Goal: Information Seeking & Learning: Check status

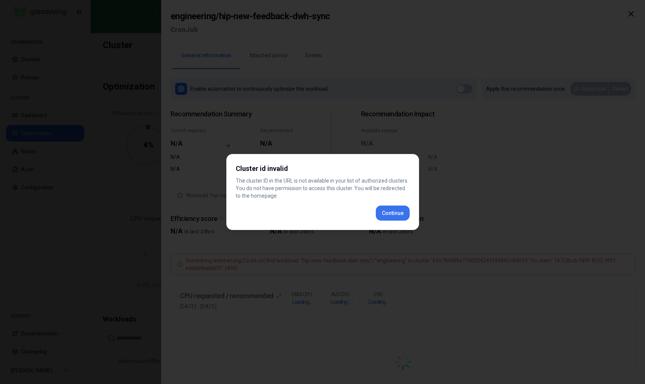
click at [389, 211] on div "Cluster id invalid The cluster ID in the URL is not available in your list of a…" at bounding box center [322, 192] width 193 height 76
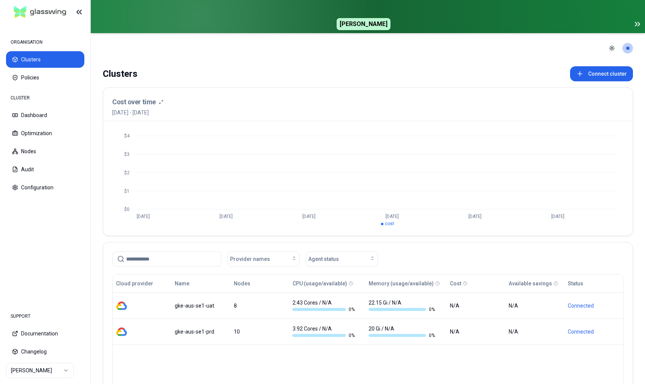
click at [49, 372] on html "ORGANISATION Clusters Policies CLUSTER Dashboard Optimization Nodes Audit Confi…" at bounding box center [322, 192] width 645 height 384
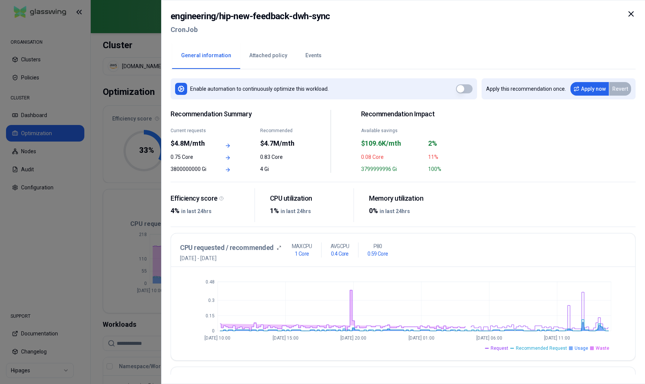
click at [632, 14] on icon at bounding box center [630, 13] width 9 height 9
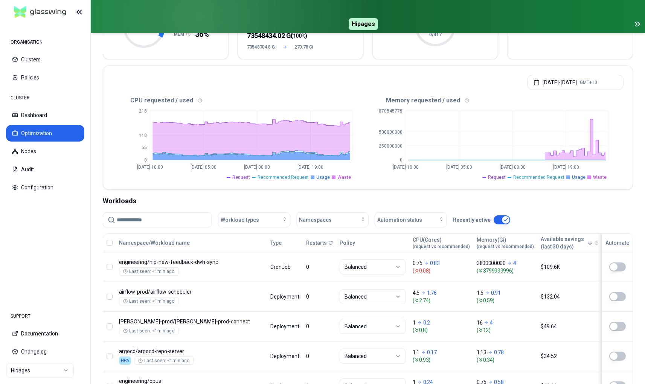
scroll to position [160, 0]
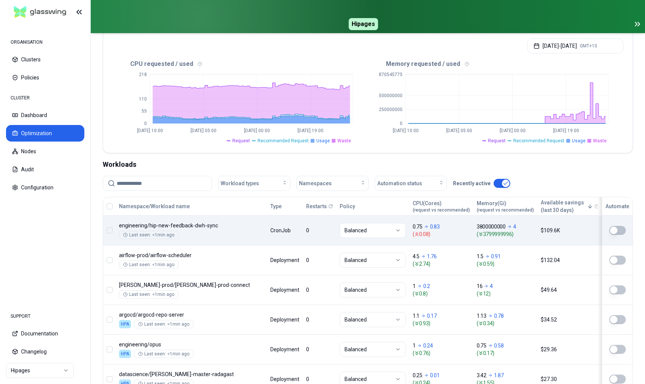
click at [521, 236] on div "Namespace/Workload name Type Restarts Policy CPU(Cores) (request vs recommended…" at bounding box center [367, 355] width 529 height 316
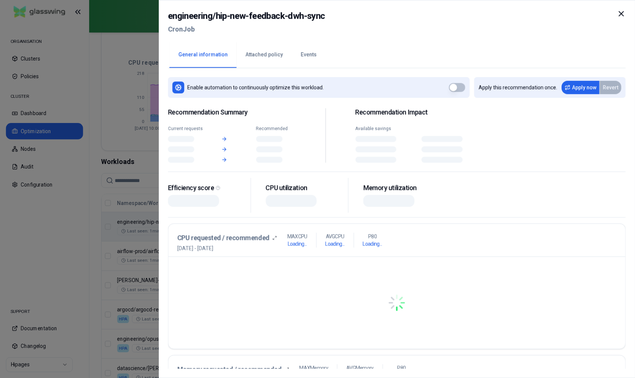
scroll to position [160, 0]
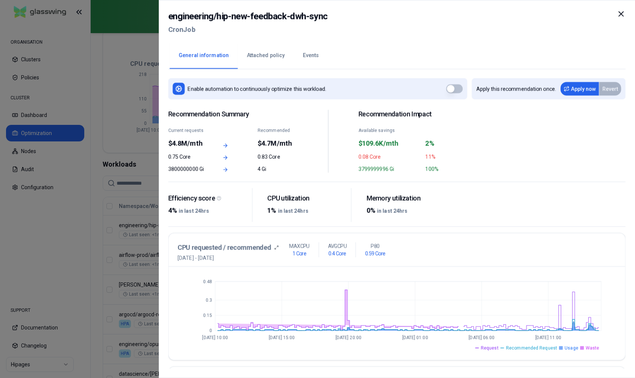
click at [623, 14] on icon at bounding box center [621, 13] width 9 height 9
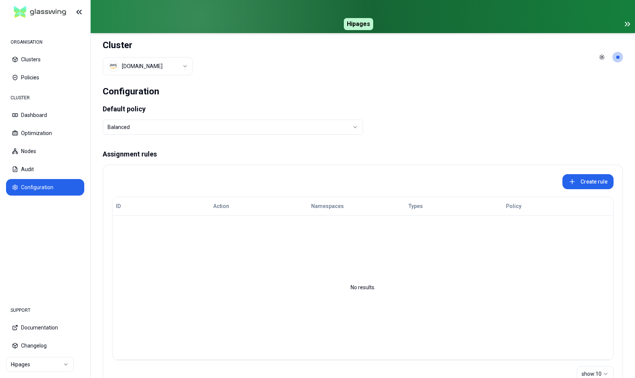
click at [162, 64] on html "ORGANISATION Clusters Policies CLUSTER Dashboard Optimization Nodes Audit Confi…" at bounding box center [317, 189] width 635 height 378
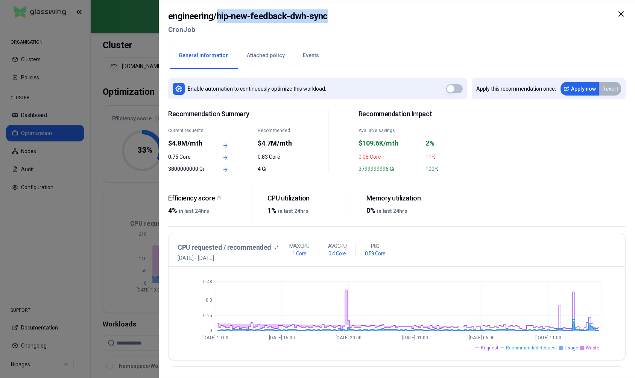
drag, startPoint x: 217, startPoint y: 17, endPoint x: 365, endPoint y: 17, distance: 148.3
click at [365, 17] on div "engineering / hip-new-feedback-dwh-sync CronJob" at bounding box center [397, 25] width 458 height 32
click at [620, 12] on icon at bounding box center [621, 13] width 9 height 9
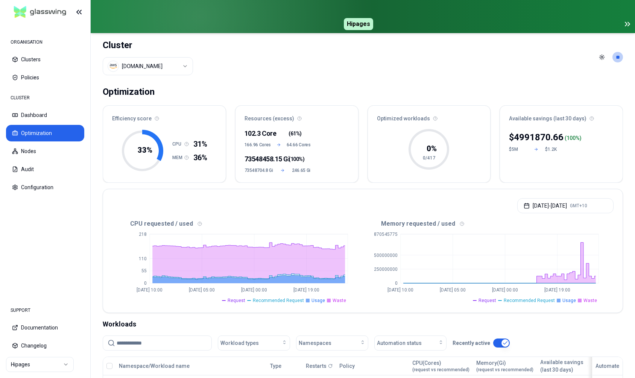
click at [61, 360] on html "ORGANISATION Clusters Policies CLUSTER Dashboard Optimization Nodes Audit Confi…" at bounding box center [317, 189] width 635 height 378
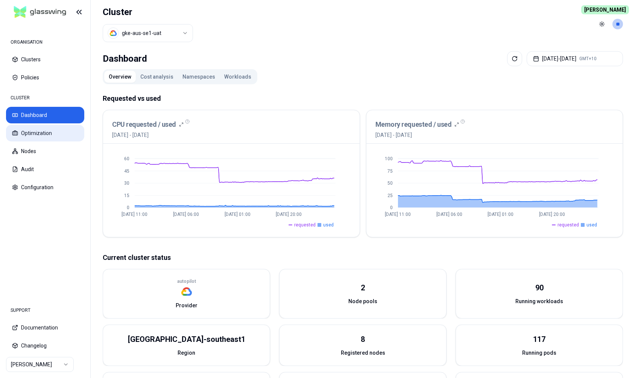
click at [41, 130] on button "Optimization" at bounding box center [45, 133] width 78 height 17
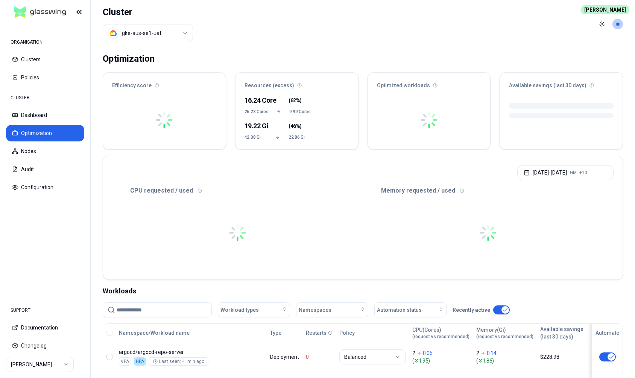
scroll to position [173, 0]
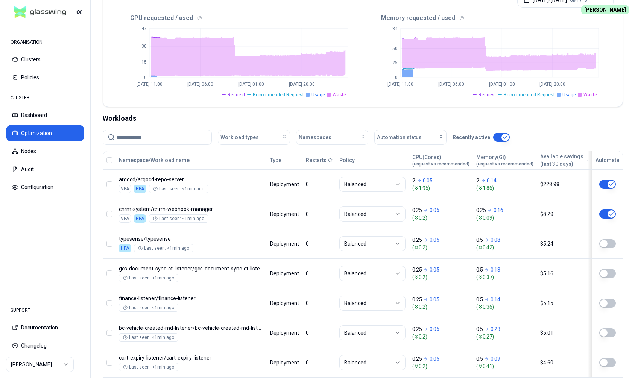
click at [162, 138] on input at bounding box center [162, 137] width 90 height 14
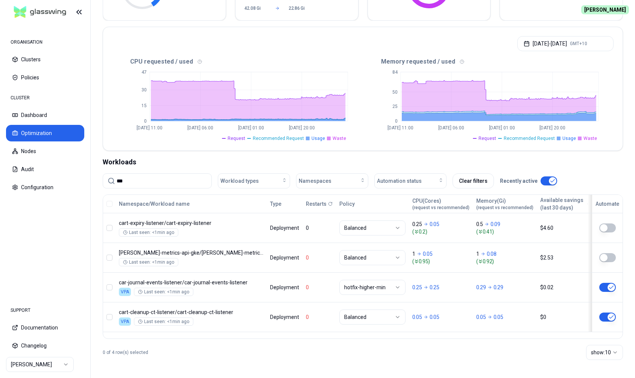
scroll to position [129, 0]
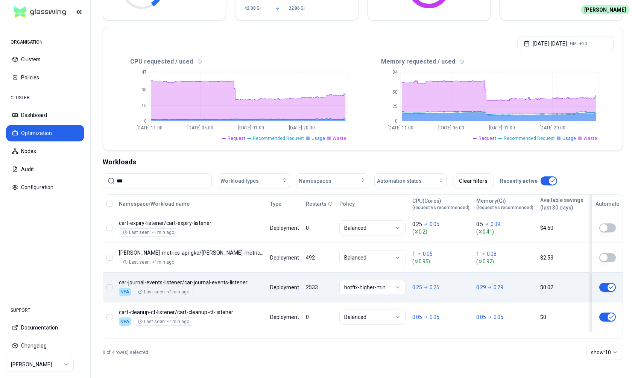
type input "***"
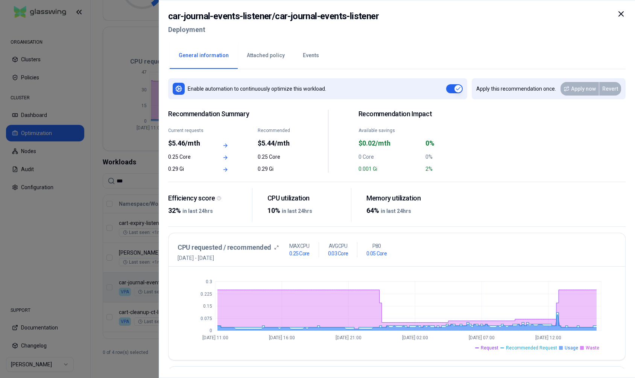
click at [301, 54] on button "Events" at bounding box center [311, 56] width 34 height 26
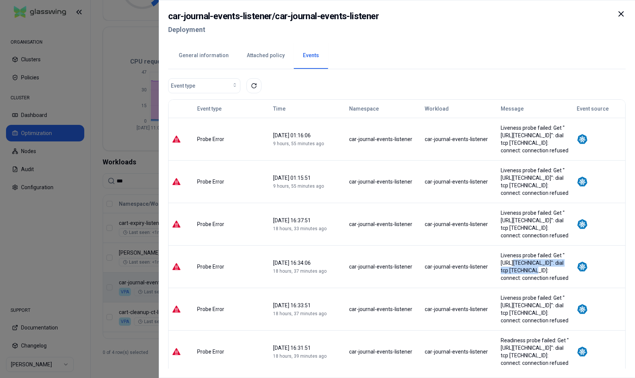
drag, startPoint x: 502, startPoint y: 277, endPoint x: 498, endPoint y: 274, distance: 5.6
click at [501, 274] on div "Liveness probe failed: Get "http://10.194.128.205:5000/api/v2/healthz": dial tc…" at bounding box center [535, 267] width 69 height 30
drag, startPoint x: 535, startPoint y: 291, endPoint x: 526, endPoint y: 278, distance: 15.6
click at [526, 278] on div "Liveness probe failed: Get "http://10.194.128.205:5000/api/v2/healthz": dial tc…" at bounding box center [535, 267] width 69 height 30
click at [537, 279] on div "Liveness probe failed: Get "http://10.194.128.205:5000/api/v2/healthz": dial tc…" at bounding box center [535, 267] width 69 height 30
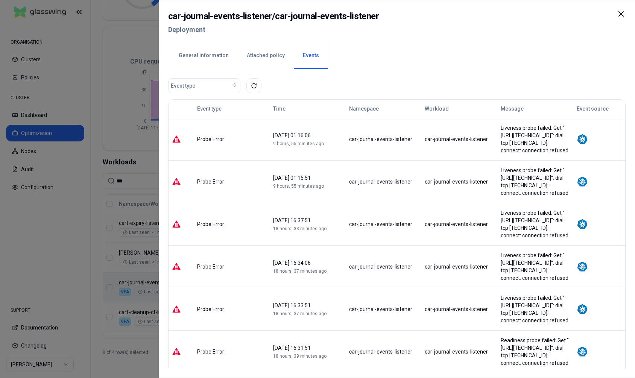
drag, startPoint x: 558, startPoint y: 152, endPoint x: 487, endPoint y: 124, distance: 76.2
click at [501, 124] on div "Liveness probe failed: Get "http://10.194.130.70:5000/api/v2/healthz": dial tcp…" at bounding box center [535, 139] width 69 height 30
copy div "Liveness probe failed: Get "http://10.194.130.70:5000/api/v2/healthz": dial tcp…"
click at [557, 151] on div "Liveness probe failed: Get "http://10.194.130.70:5000/api/v2/healthz": dial tcp…" at bounding box center [535, 139] width 69 height 30
drag, startPoint x: 559, startPoint y: 150, endPoint x: 505, endPoint y: 157, distance: 54.3
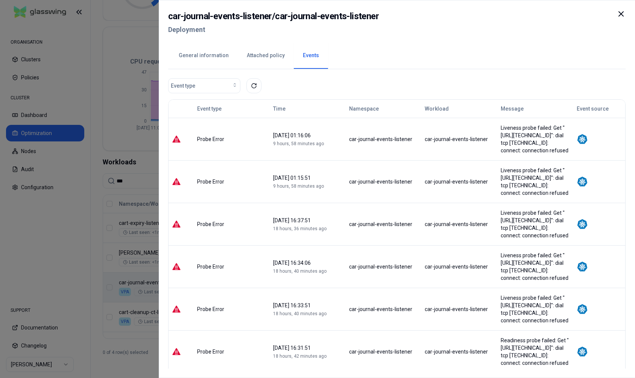
click at [505, 157] on td "Liveness probe failed: Get "http://10.194.130.70:5000/api/v2/healthz": dial tcp…" at bounding box center [535, 139] width 76 height 43
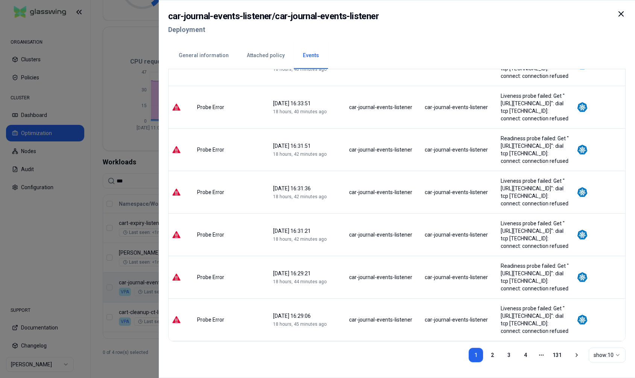
scroll to position [247, 0]
click at [488, 358] on link "2" at bounding box center [492, 355] width 15 height 15
click at [509, 357] on link "3" at bounding box center [509, 355] width 15 height 15
click at [621, 15] on icon at bounding box center [621, 14] width 5 height 5
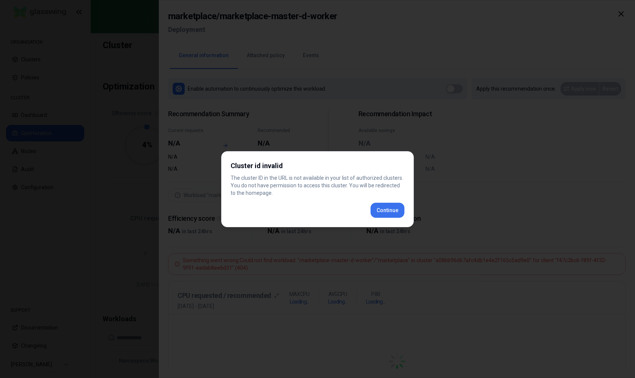
click at [392, 211] on div "Cluster id invalid The cluster ID in the URL is not available in your list of a…" at bounding box center [317, 189] width 193 height 76
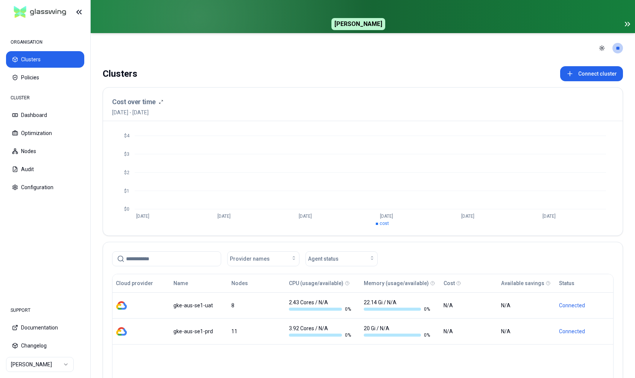
click at [47, 367] on html "ORGANISATION Clusters Policies CLUSTER Dashboard Optimization Nodes Audit Confi…" at bounding box center [317, 189] width 635 height 378
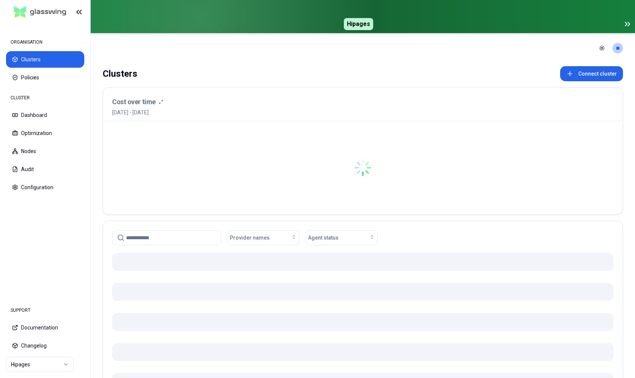
click at [627, 26] on icon at bounding box center [627, 24] width 9 height 9
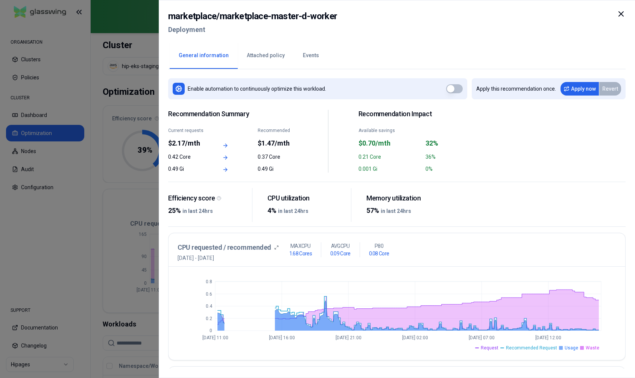
click at [623, 11] on icon at bounding box center [621, 13] width 9 height 9
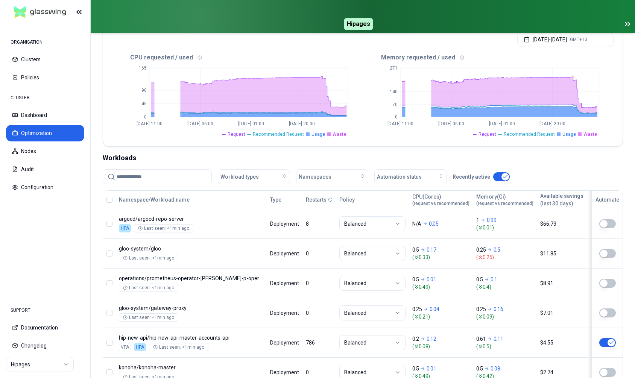
scroll to position [288, 0]
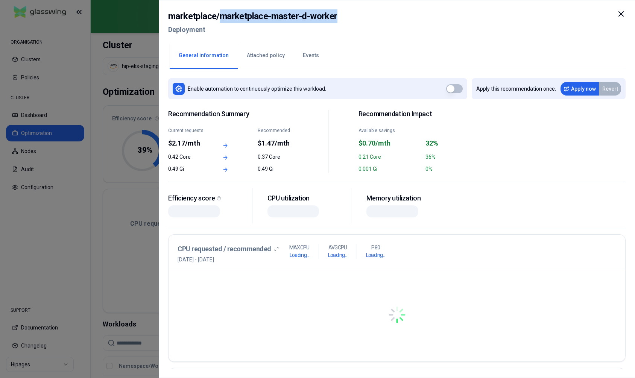
click at [621, 13] on icon at bounding box center [621, 13] width 9 height 9
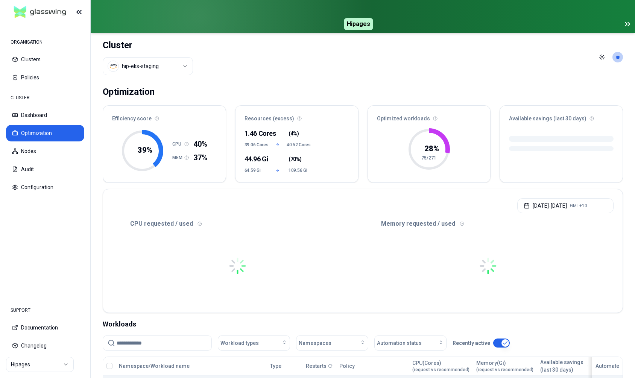
scroll to position [128, 0]
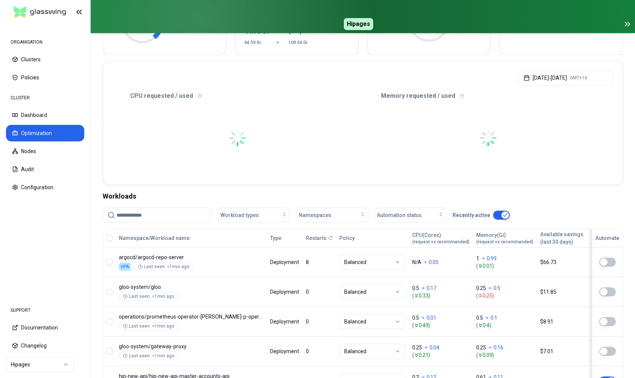
click at [176, 217] on input at bounding box center [162, 215] width 90 height 14
paste input "**********"
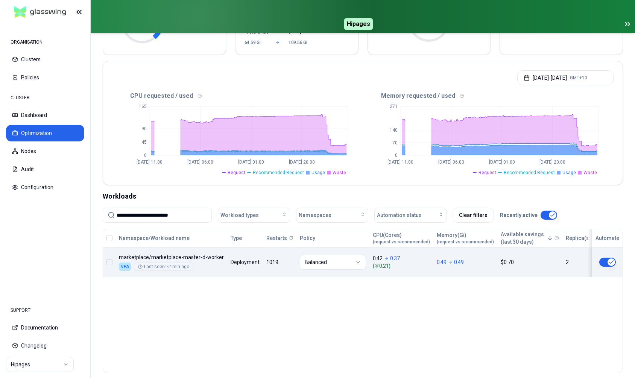
type input "**********"
click at [476, 268] on div "Namespace/Workload name Type Restarts Policy CPU(Cores) (request vs recommended…" at bounding box center [363, 253] width 520 height 48
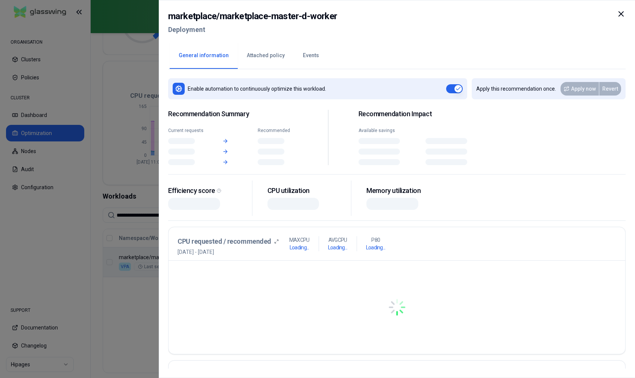
scroll to position [128, 0]
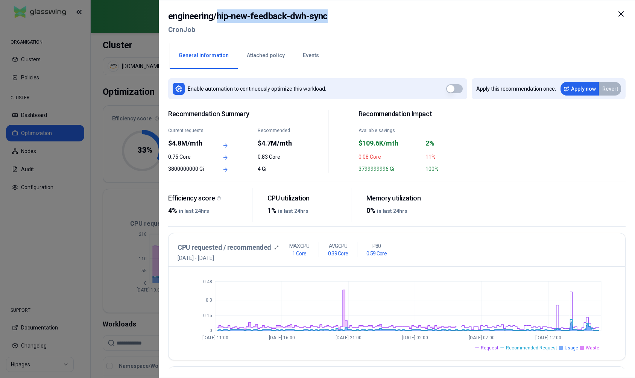
drag, startPoint x: 216, startPoint y: 16, endPoint x: 336, endPoint y: 16, distance: 119.3
click at [335, 16] on div "engineering / hip-new-feedback-dwh-sync CronJob" at bounding box center [397, 25] width 458 height 32
copy h2 "hip-new-feedback-dwh-sync"
click at [622, 14] on icon at bounding box center [621, 14] width 5 height 5
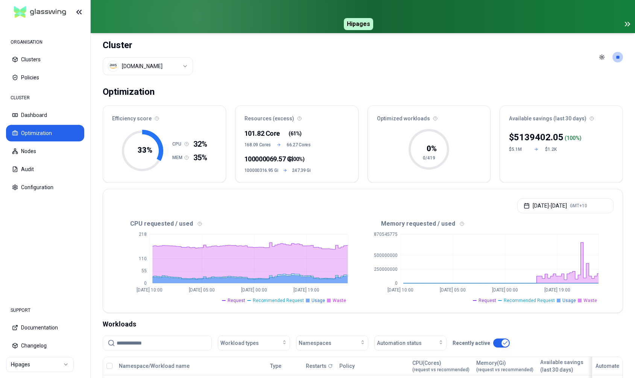
scroll to position [179, 0]
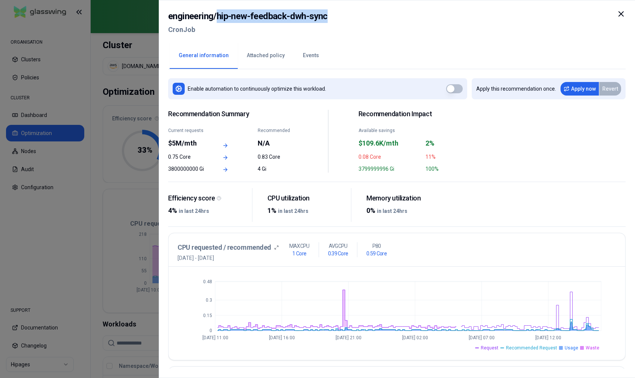
click at [622, 13] on icon at bounding box center [621, 14] width 5 height 5
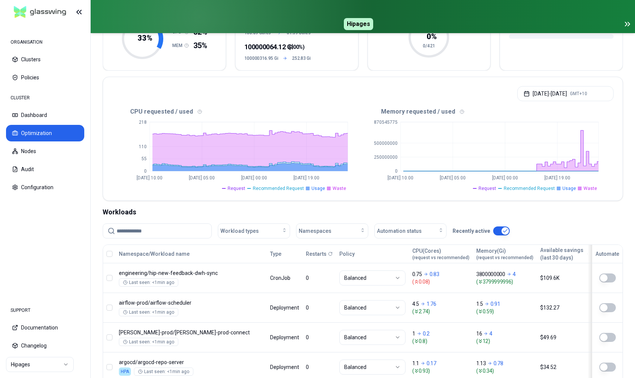
scroll to position [166, 0]
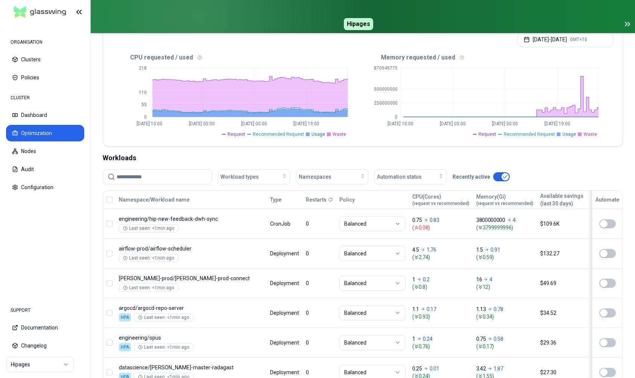
click at [178, 170] on input at bounding box center [162, 177] width 90 height 14
paste input "**********"
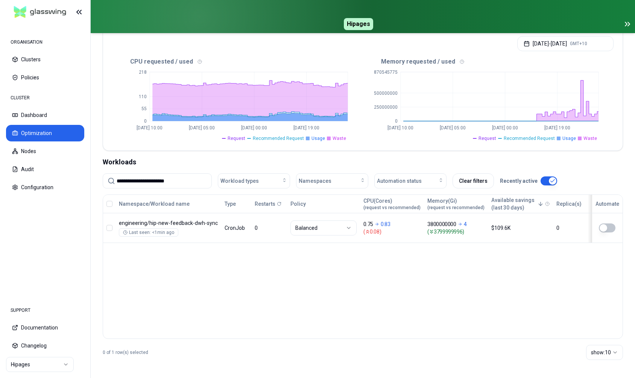
scroll to position [160, 0]
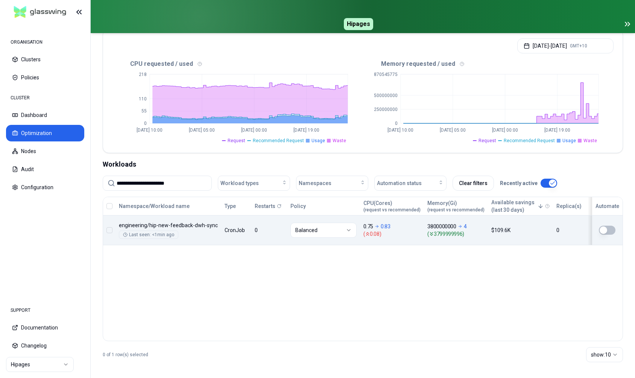
type input "**********"
click at [279, 232] on div "Namespace/Workload name Type Restarts Policy CPU(Cores) (request vs recommended…" at bounding box center [363, 221] width 520 height 48
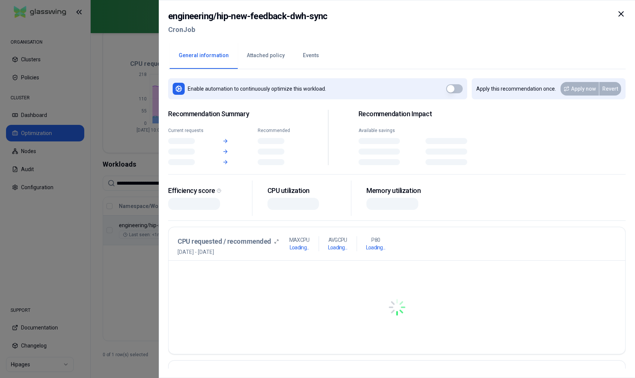
scroll to position [160, 0]
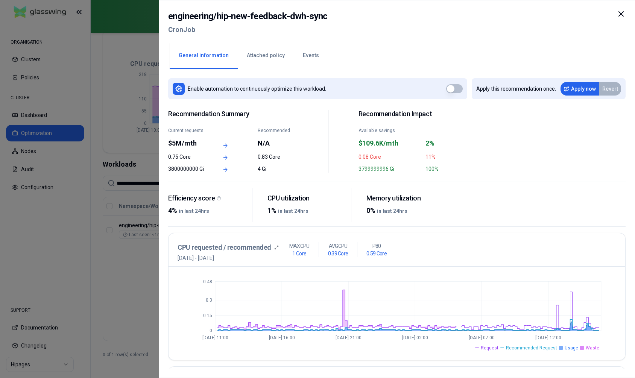
click at [622, 15] on icon at bounding box center [621, 13] width 9 height 9
drag, startPoint x: 217, startPoint y: 17, endPoint x: 328, endPoint y: 17, distance: 111.0
click at [328, 17] on div "engineering / hip-new-feedback-dwh-sync CronJob" at bounding box center [397, 25] width 458 height 32
copy h2 "hip-new-feedback-dwh-sync"
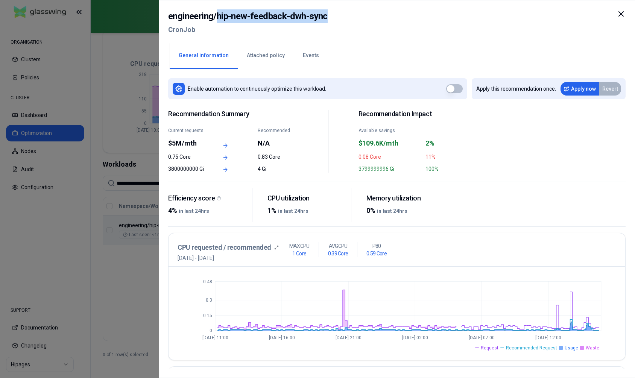
click at [231, 21] on h2 "engineering / hip-new-feedback-dwh-sync" at bounding box center [248, 16] width 160 height 14
drag, startPoint x: 217, startPoint y: 17, endPoint x: 343, endPoint y: 16, distance: 125.3
click at [343, 16] on div "engineering / hip-new-feedback-dwh-sync CronJob" at bounding box center [397, 25] width 458 height 32
copy h2 "hip-new-feedback-dwh-sync"
